Goal: Find specific page/section: Find specific page/section

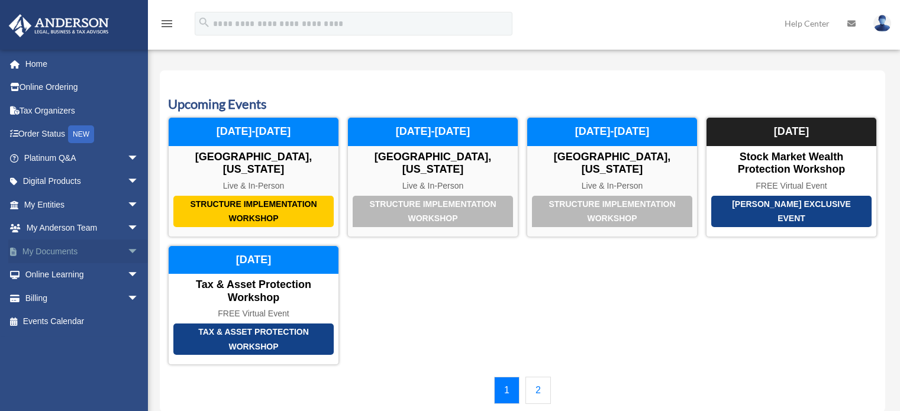
scroll to position [14, 0]
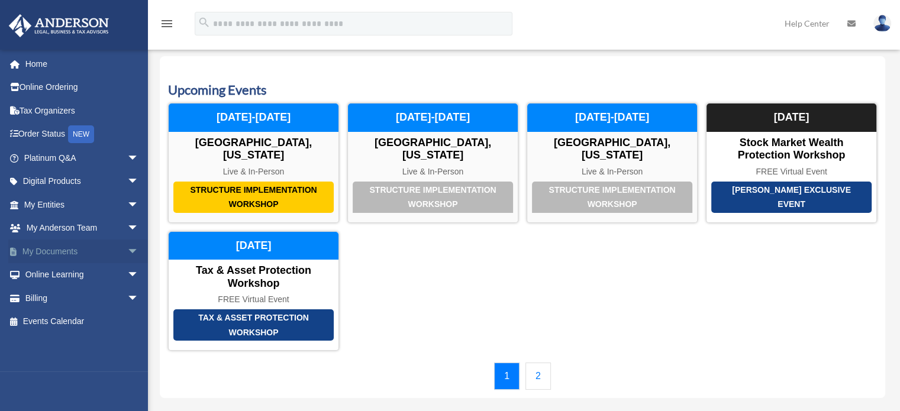
click at [127, 251] on span "arrow_drop_down" at bounding box center [139, 252] width 24 height 24
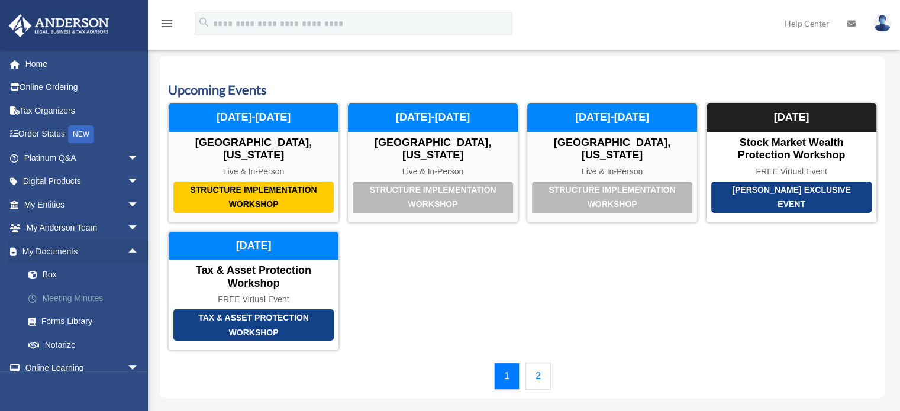
click at [95, 295] on link "Meeting Minutes" at bounding box center [87, 298] width 140 height 24
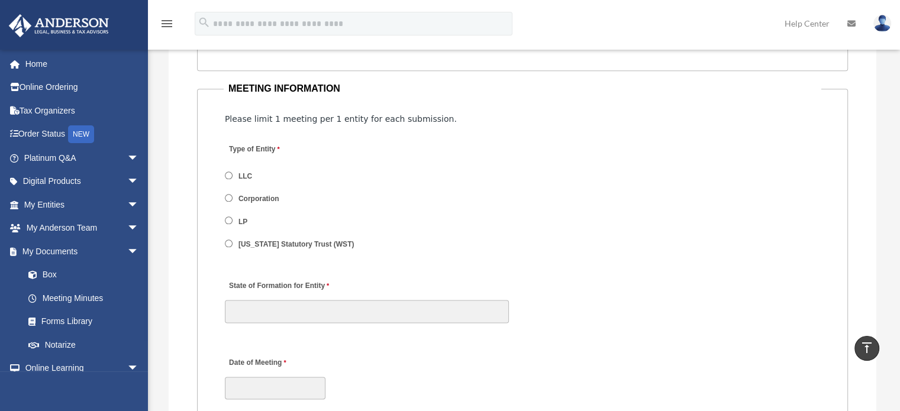
scroll to position [1411, 0]
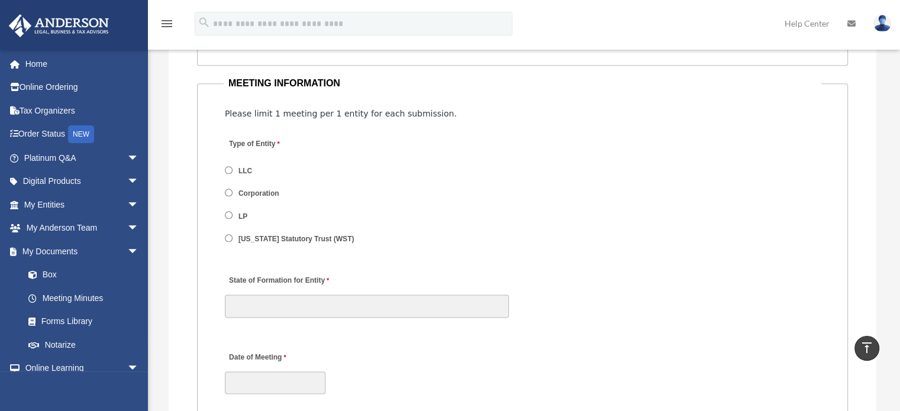
click at [237, 212] on label "LP" at bounding box center [243, 216] width 17 height 11
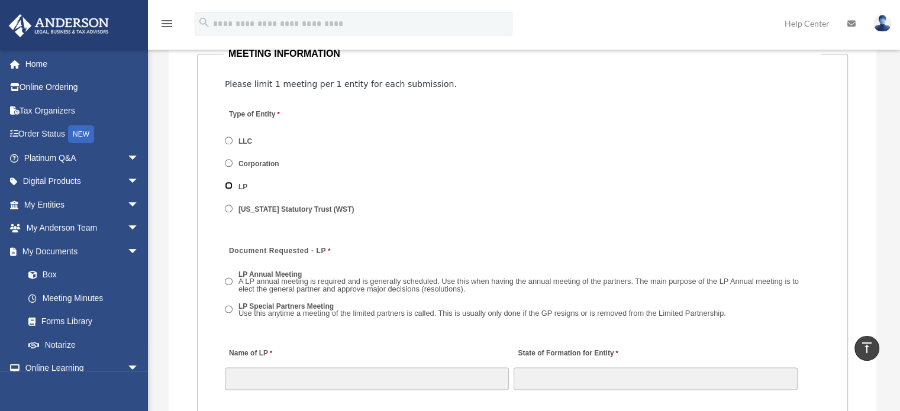
scroll to position [1444, 0]
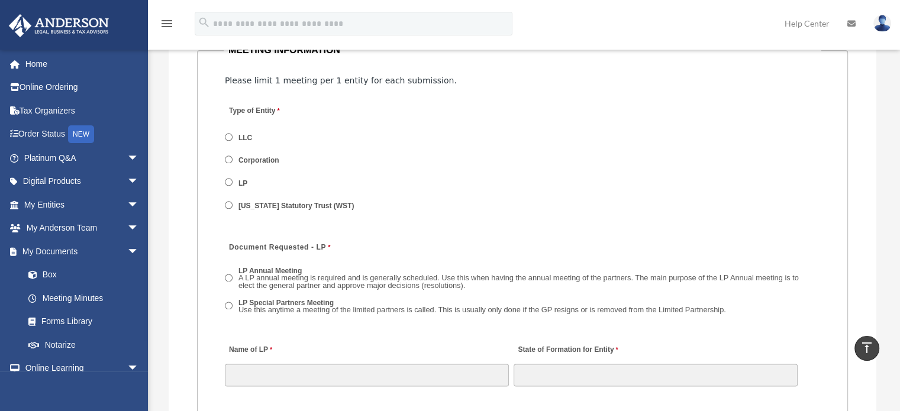
click at [280, 270] on label "LP Annual Meeting A LP annual meeting is required and is generally scheduled. U…" at bounding box center [528, 279] width 586 height 26
